Goal: Obtain resource: Obtain resource

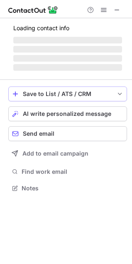
scroll to position [200, 132]
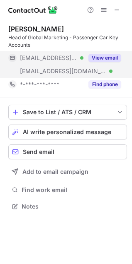
click at [97, 63] on div "View email" at bounding box center [102, 57] width 38 height 13
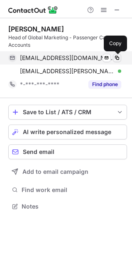
click at [116, 56] on span at bounding box center [116, 58] width 7 height 7
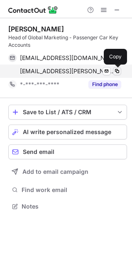
click at [118, 75] on button at bounding box center [117, 71] width 8 height 8
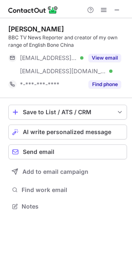
scroll to position [200, 132]
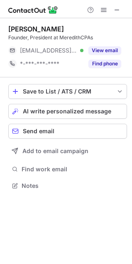
scroll to position [180, 132]
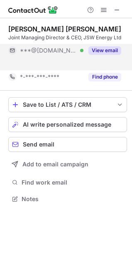
scroll to position [180, 132]
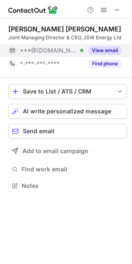
click at [105, 50] on button "View email" at bounding box center [104, 50] width 33 height 8
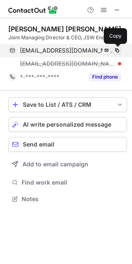
click at [118, 49] on span at bounding box center [116, 50] width 7 height 7
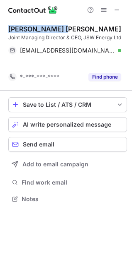
scroll to position [180, 132]
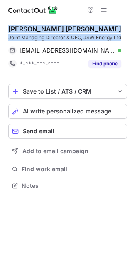
drag, startPoint x: 7, startPoint y: 28, endPoint x: 126, endPoint y: 37, distance: 119.2
click at [126, 37] on div "Sharad Mahendra Joint Managing Director & CEO, JSW Energy Ltd sharadmahendra@gm…" at bounding box center [66, 108] width 132 height 180
copy div "Sharad Mahendra Joint Managing Director & CEO, JSW Energy Ltd"
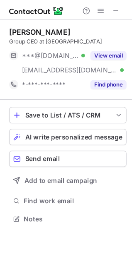
scroll to position [193, 132]
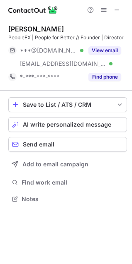
scroll to position [193, 132]
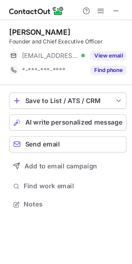
scroll to position [180, 132]
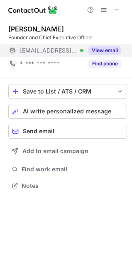
click at [112, 49] on button "View email" at bounding box center [104, 50] width 33 height 8
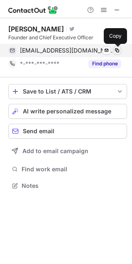
click at [118, 51] on span at bounding box center [116, 50] width 7 height 7
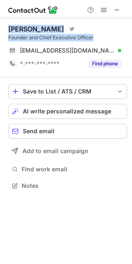
drag, startPoint x: 10, startPoint y: 24, endPoint x: 110, endPoint y: 38, distance: 101.1
click at [110, 38] on div "Neil Cawse Visit Twitter profile Founder and Chief Executive Officer" at bounding box center [67, 33] width 118 height 17
copy div "Neil Cawse Visit Twitter profile Founder and Chief Executive Officer"
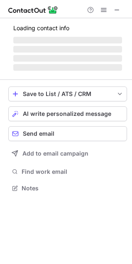
scroll to position [214, 132]
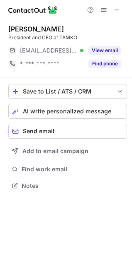
scroll to position [180, 132]
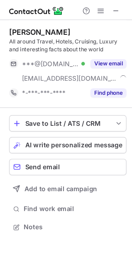
scroll to position [200, 132]
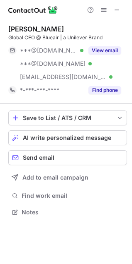
scroll to position [206, 132]
